Goal: Task Accomplishment & Management: Use online tool/utility

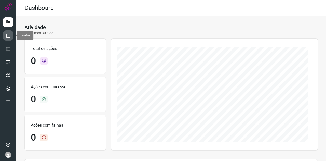
click at [11, 35] on link at bounding box center [8, 35] width 10 height 10
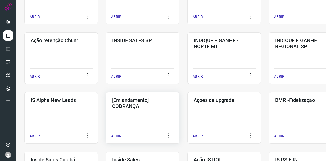
click at [159, 106] on h3 "[Em andamento] COBRANÇA" at bounding box center [142, 103] width 61 height 12
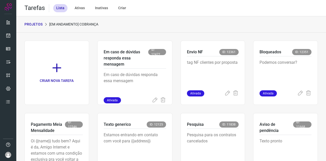
click at [39, 27] on p "PROJETOS" at bounding box center [33, 24] width 18 height 5
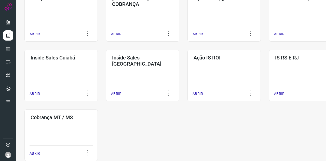
scroll to position [254, 0]
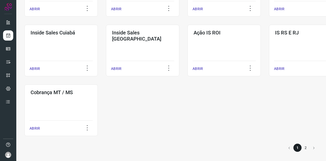
click at [302, 149] on li "2" at bounding box center [305, 147] width 8 height 8
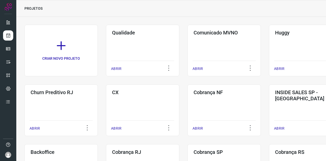
scroll to position [135, 0]
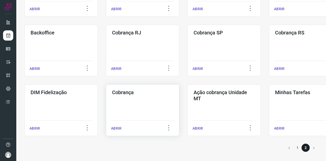
click at [187, 105] on div "Cobrança ABRIR" at bounding box center [223, 109] width 73 height 51
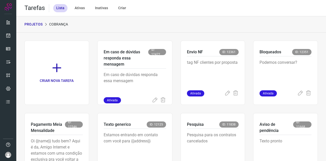
click at [41, 23] on p "PROJETOS" at bounding box center [33, 24] width 18 height 5
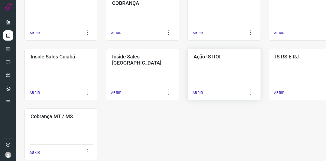
scroll to position [254, 0]
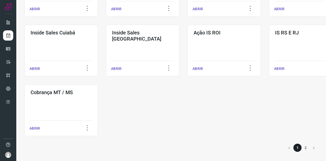
click at [302, 147] on li "2" at bounding box center [305, 147] width 8 height 8
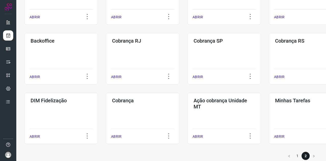
scroll to position [135, 0]
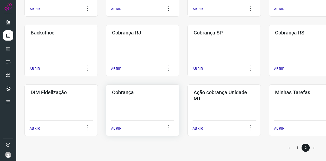
click at [187, 106] on div "Cobrança ABRIR" at bounding box center [223, 109] width 73 height 51
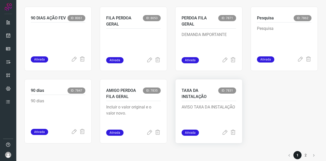
scroll to position [403, 0]
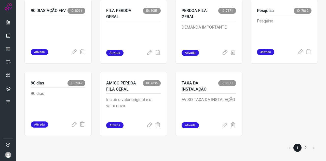
click at [301, 146] on li "2" at bounding box center [305, 147] width 8 height 8
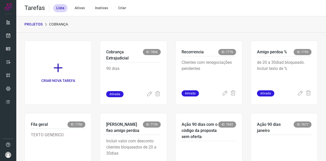
click at [37, 21] on div "PROJETOS Cobrança" at bounding box center [170, 24] width 309 height 16
click at [37, 24] on p "PROJETOS" at bounding box center [33, 24] width 18 height 5
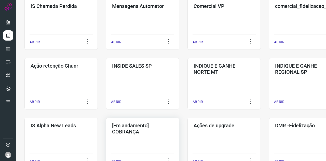
click at [144, 122] on h3 "[Em andamento] COBRANÇA" at bounding box center [142, 128] width 61 height 12
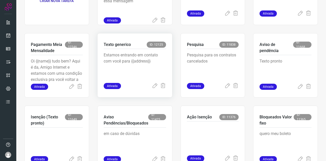
scroll to position [80, 0]
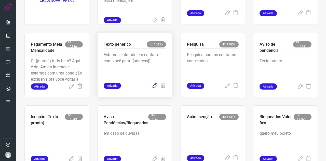
click at [152, 86] on icon at bounding box center [155, 85] width 6 height 6
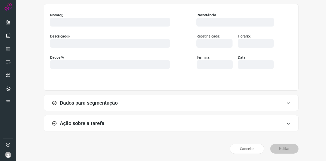
scroll to position [38, 0]
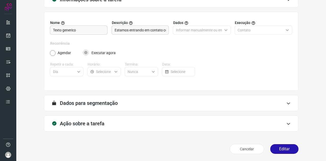
type input "Texto generico"
type input "Amigo 0800"
type input "Cobrança"
click at [90, 124] on h3 "Ação sobre a tarefa" at bounding box center [82, 123] width 45 height 6
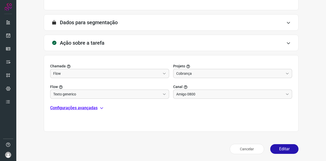
click at [77, 107] on p "Configurações avançadas" at bounding box center [73, 108] width 47 height 6
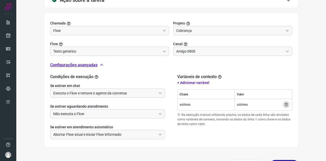
scroll to position [169, 0]
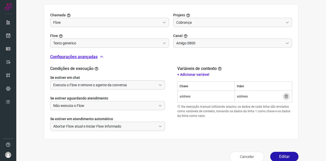
click at [104, 86] on input "Executa o Flow e remove o agente da conversa" at bounding box center [104, 84] width 103 height 9
click at [275, 159] on button "Editar" at bounding box center [284, 156] width 28 height 10
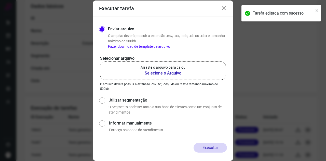
click at [171, 74] on b "Selecione o Arquivo" at bounding box center [162, 73] width 45 height 6
click at [0, 0] on input "Arraste o arquivo para cá ou Selecione o Arquivo" at bounding box center [0, 0] width 0 height 0
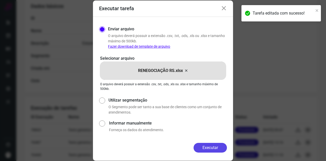
click at [209, 145] on button "Executar" at bounding box center [209, 148] width 33 height 10
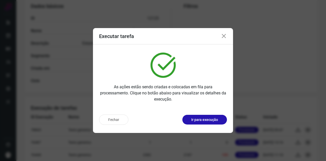
click at [224, 36] on icon at bounding box center [224, 36] width 6 height 6
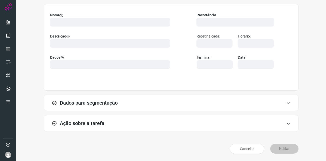
scroll to position [38, 0]
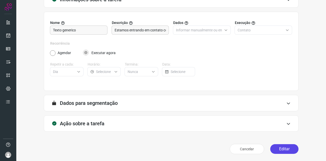
click at [281, 148] on button "Editar" at bounding box center [284, 149] width 28 height 10
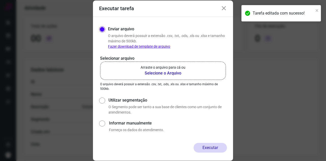
click at [154, 75] on b "Selecione o Arquivo" at bounding box center [162, 73] width 45 height 6
click at [0, 0] on input "Arraste o arquivo para cá ou Selecione o Arquivo" at bounding box center [0, 0] width 0 height 0
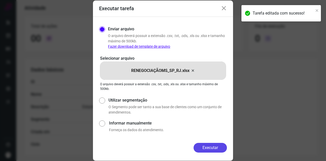
click at [215, 148] on button "Executar" at bounding box center [209, 148] width 33 height 10
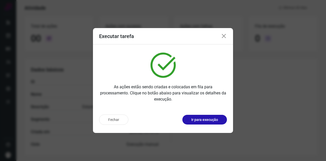
click at [225, 37] on icon at bounding box center [224, 36] width 6 height 6
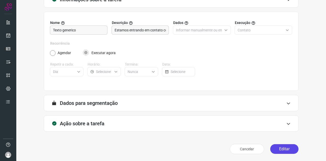
click at [282, 150] on button "Editar" at bounding box center [284, 149] width 28 height 10
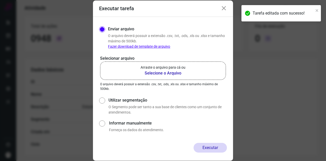
click at [176, 76] on b "Selecione o Arquivo" at bounding box center [162, 73] width 45 height 6
click at [0, 0] on input "Arraste o arquivo para cá ou Selecione o Arquivo" at bounding box center [0, 0] width 0 height 0
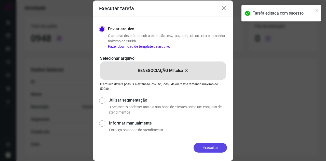
click at [219, 147] on button "Executar" at bounding box center [209, 148] width 33 height 10
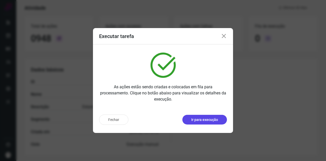
click at [208, 117] on p "Ir para execução" at bounding box center [204, 119] width 27 height 5
